Goal: Information Seeking & Learning: Learn about a topic

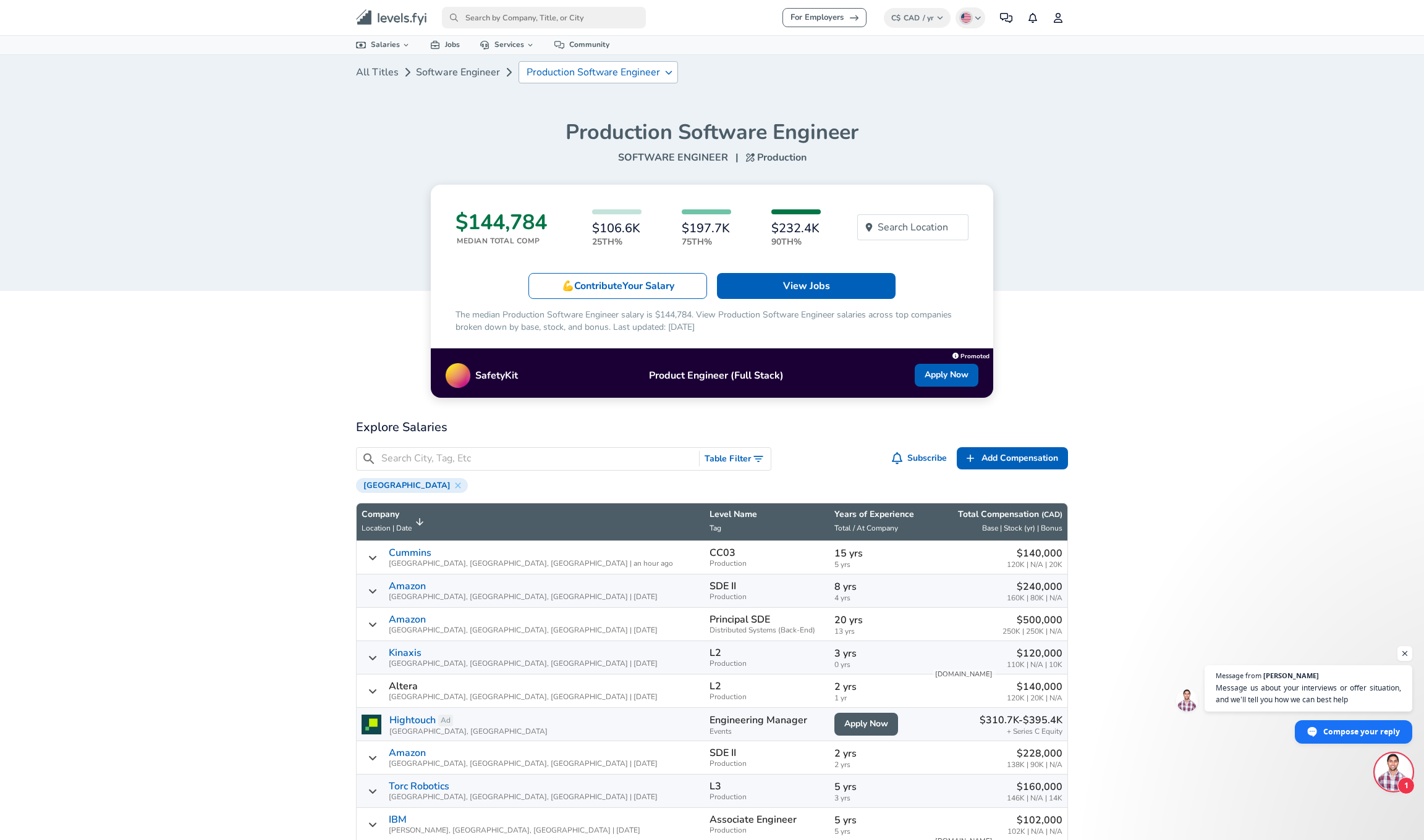
click at [666, 74] on icon at bounding box center [669, 72] width 7 height 9
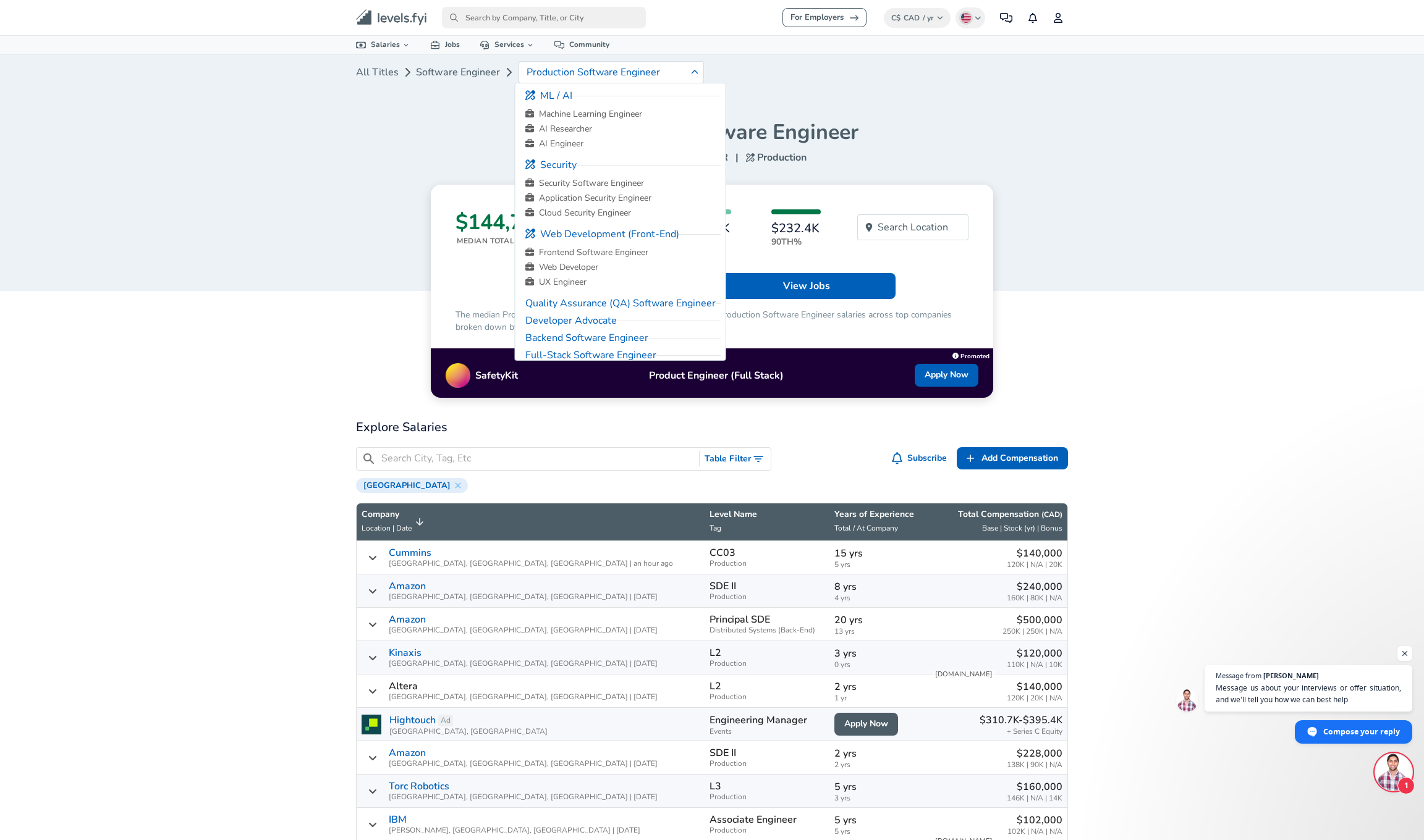
click at [802, 84] on div "All Titles Software Engineer Production Software Engineer" at bounding box center [712, 77] width 712 height 44
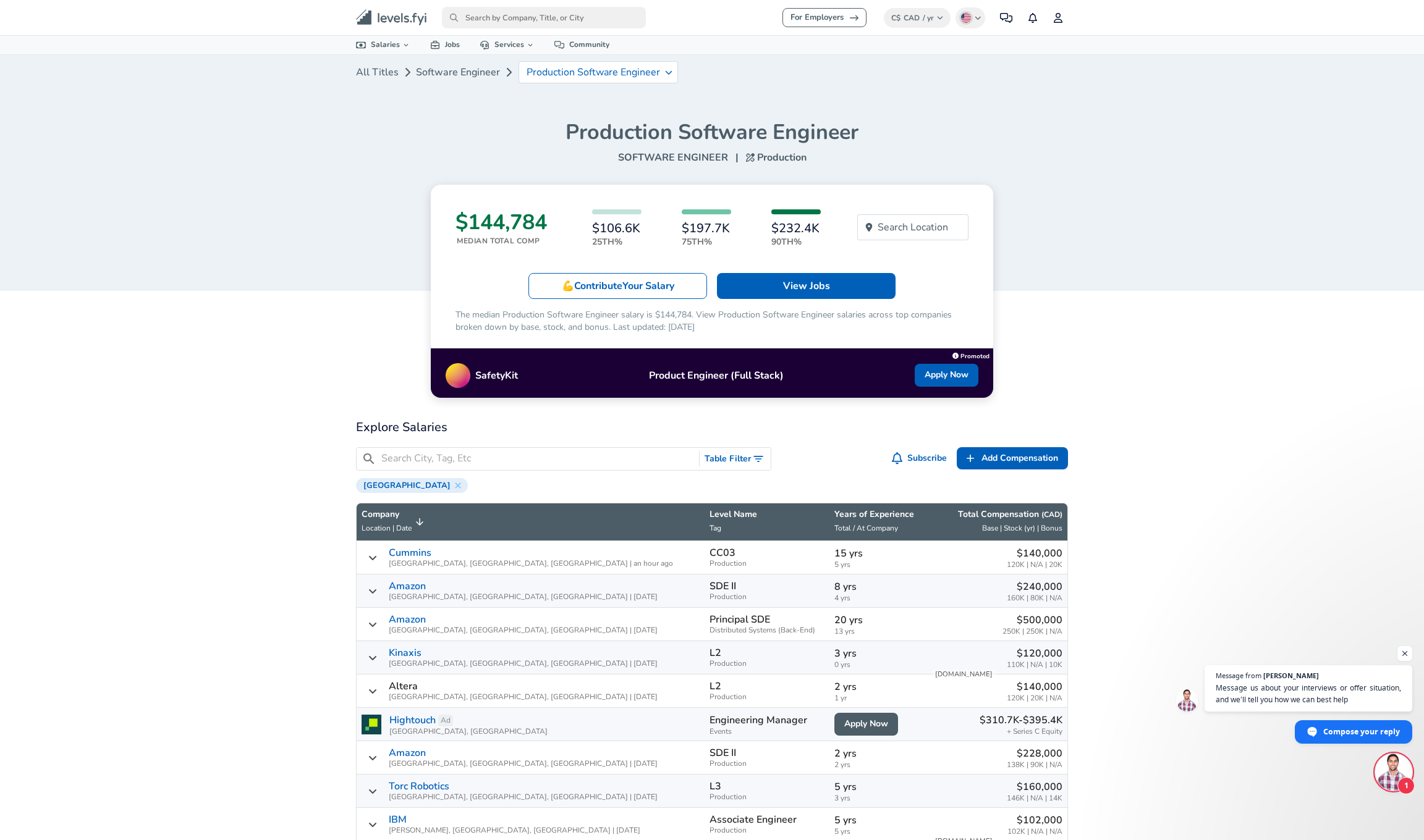
click at [443, 68] on link "Software Engineer" at bounding box center [459, 73] width 84 height 25
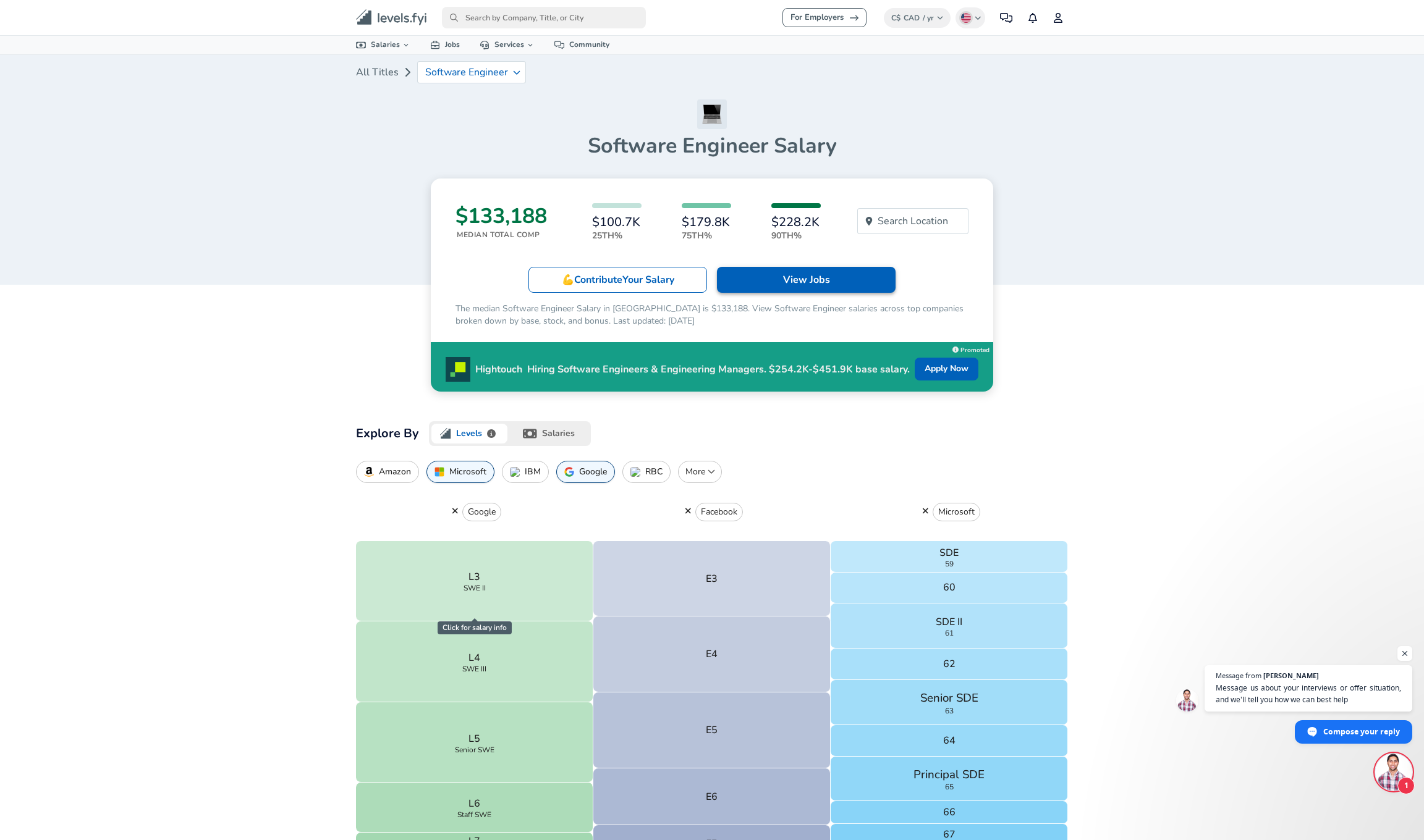
click at [839, 273] on link "View Jobs" at bounding box center [806, 279] width 179 height 26
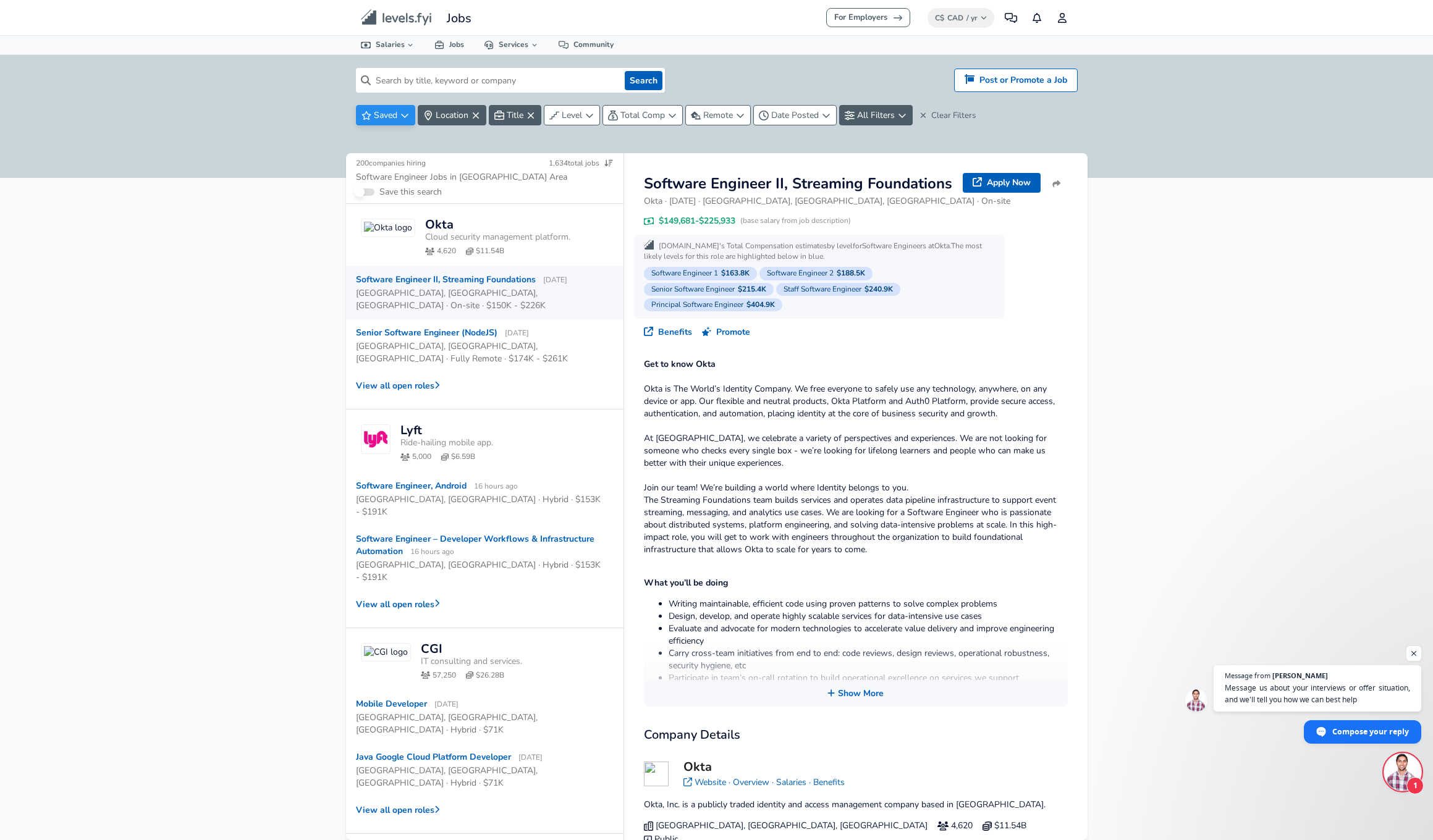
click at [403, 116] on icon "button" at bounding box center [405, 116] width 7 height 5
click at [195, 165] on html "For Employers C$ CAD / yr Change Community Notifications Profile All Data By Lo…" at bounding box center [716, 420] width 1433 height 840
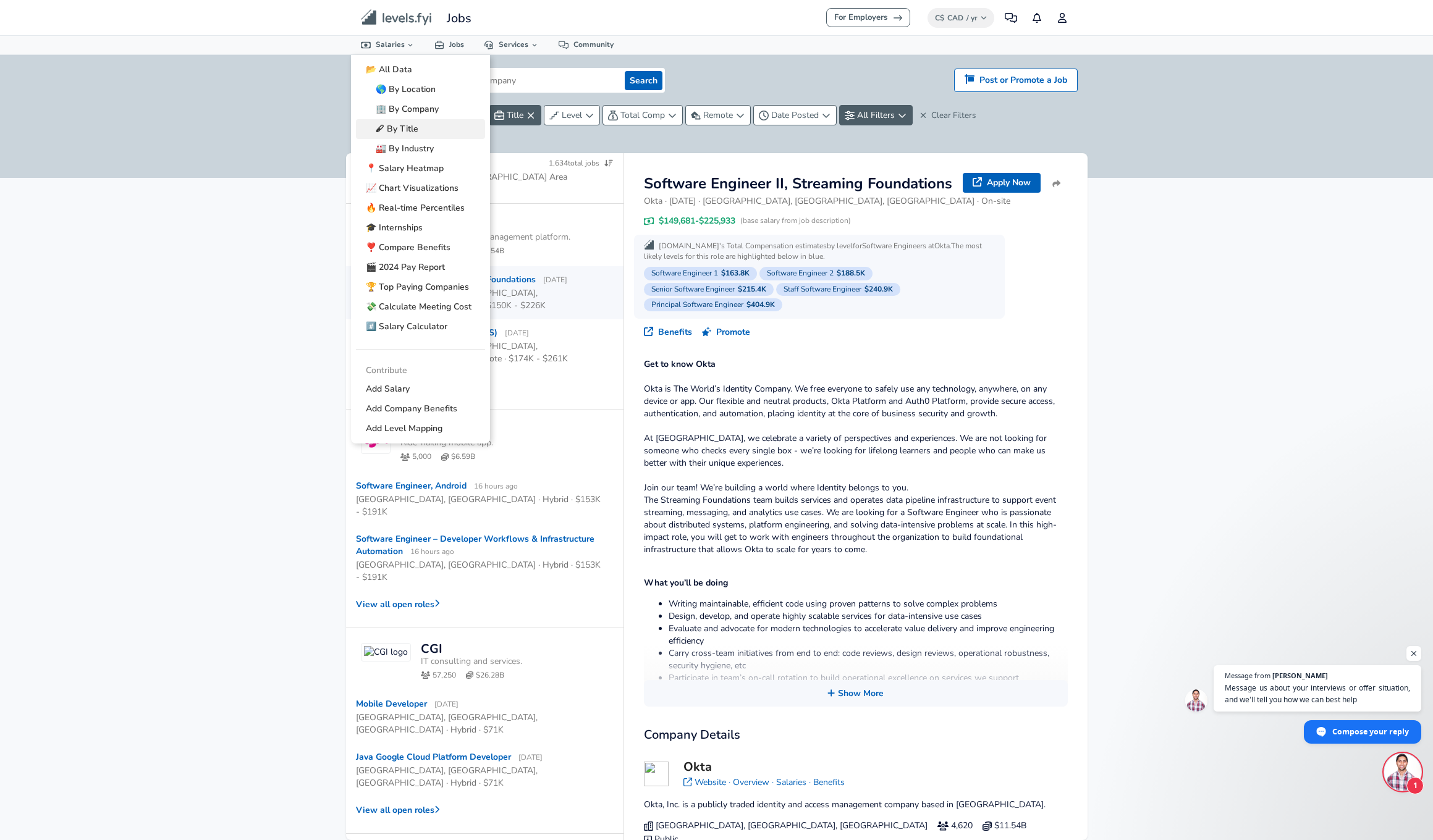
click at [422, 126] on link "🖋 By Title" at bounding box center [420, 129] width 129 height 20
